Goal: Task Accomplishment & Management: Use online tool/utility

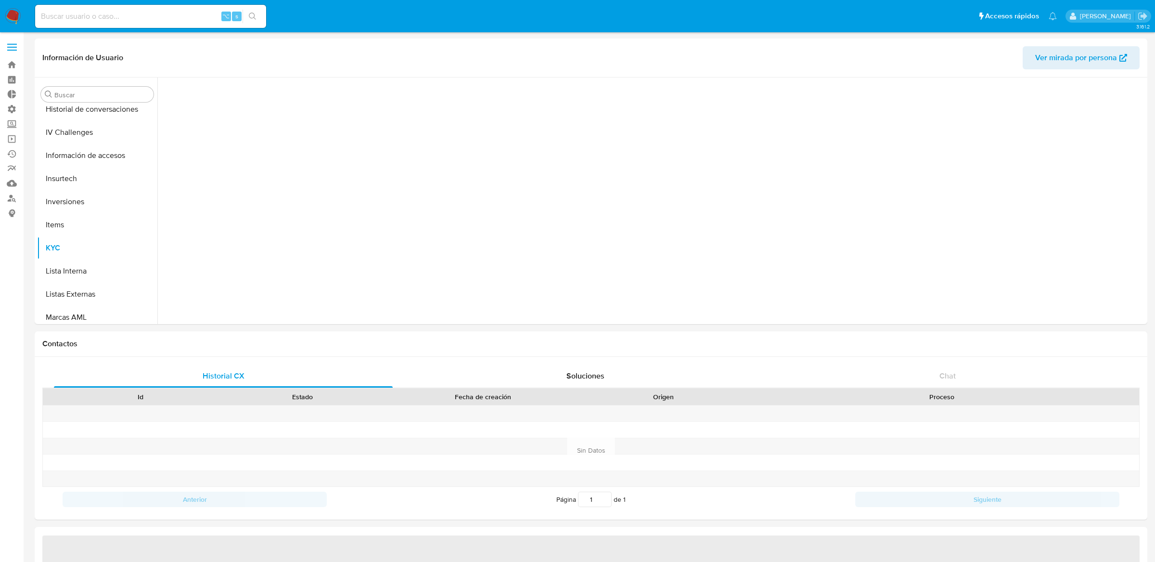
scroll to position [499, 0]
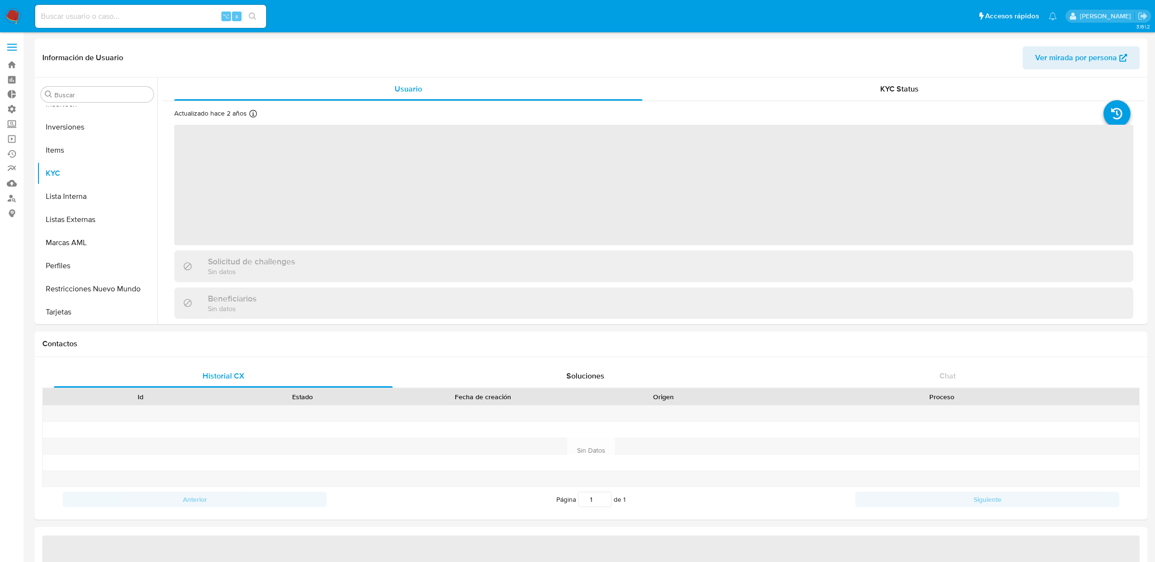
click at [9, 49] on label at bounding box center [12, 47] width 24 height 20
click at [0, 0] on input "checkbox" at bounding box center [0, 0] width 0 height 0
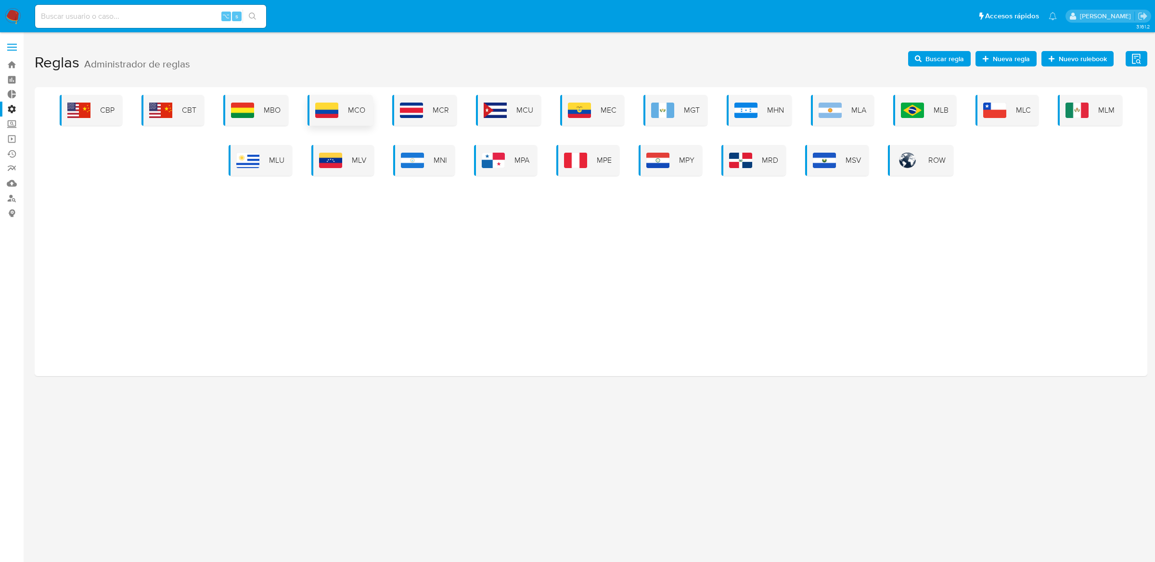
click at [367, 123] on div "MCO" at bounding box center [339, 110] width 65 height 31
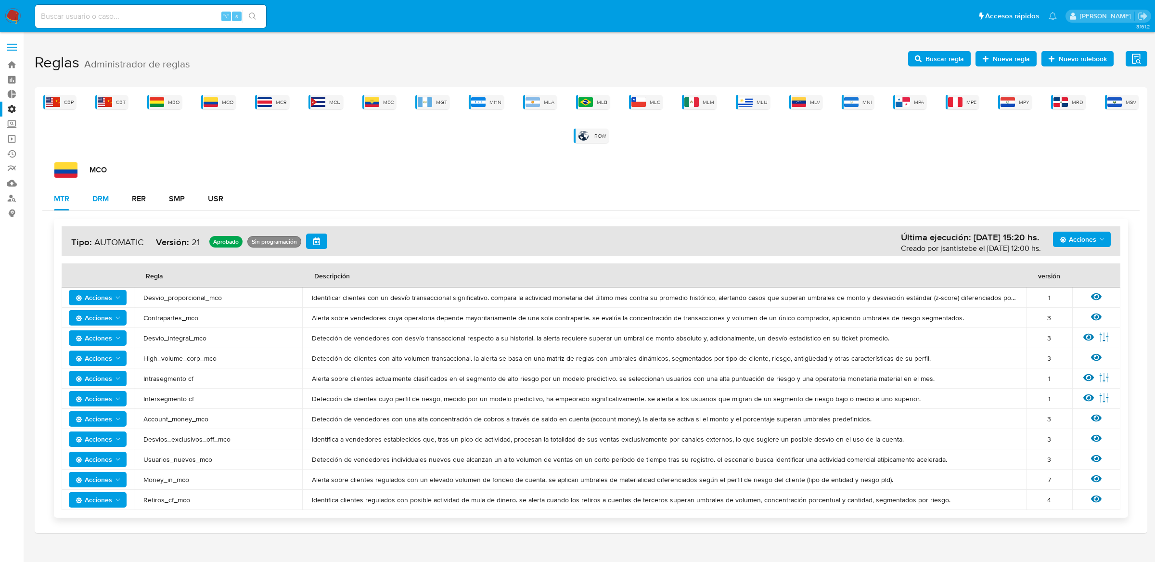
click at [95, 196] on div "DRM" at bounding box center [100, 199] width 16 height 8
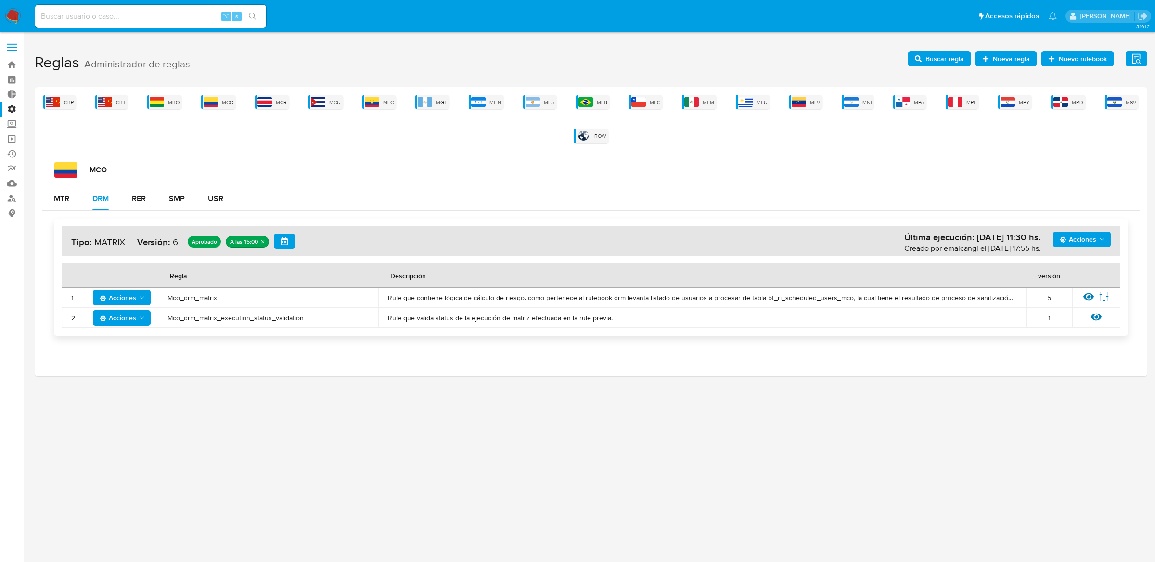
click at [1091, 305] on td "Ver regla Editar parámetros" at bounding box center [1096, 297] width 48 height 20
click at [1091, 301] on icon at bounding box center [1088, 296] width 11 height 11
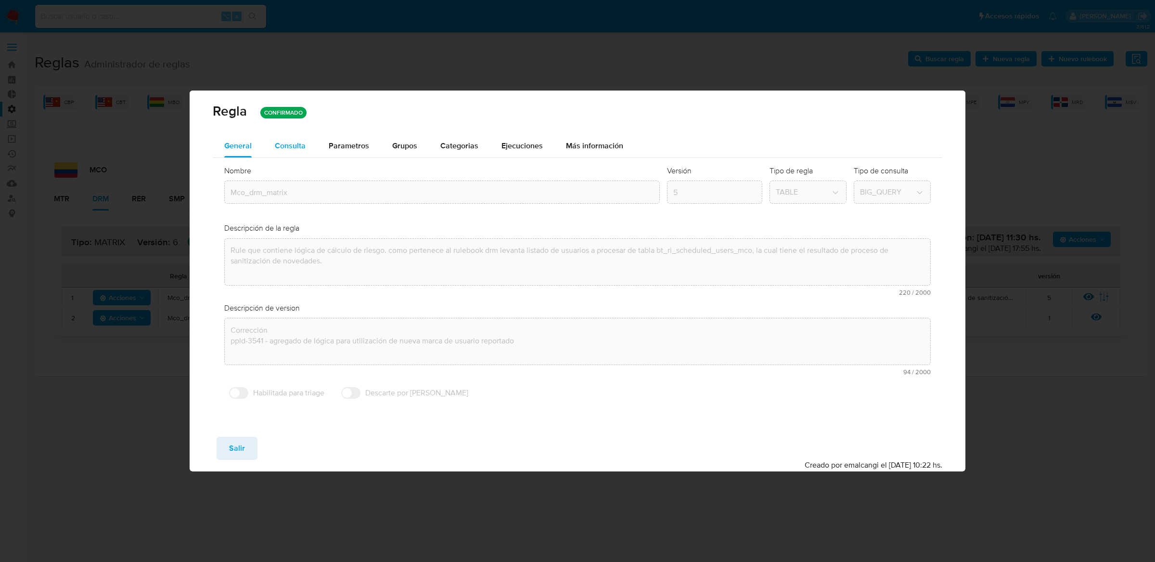
click at [276, 141] on span "Consulta" at bounding box center [290, 145] width 31 height 11
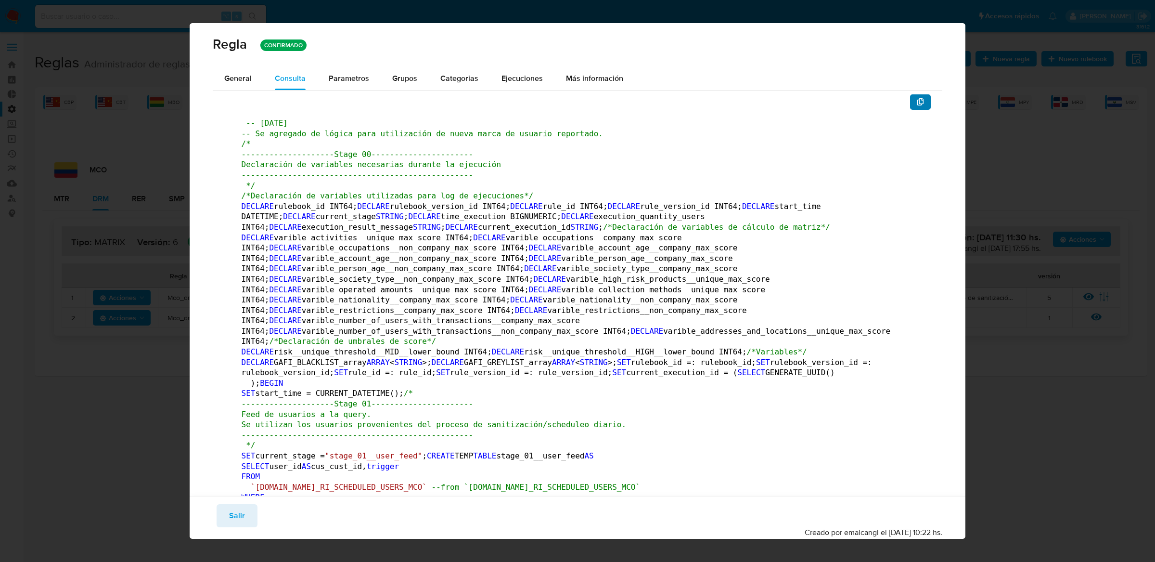
click at [917, 97] on span "button" at bounding box center [921, 101] width 8 height 13
